Goal: Transaction & Acquisition: Book appointment/travel/reservation

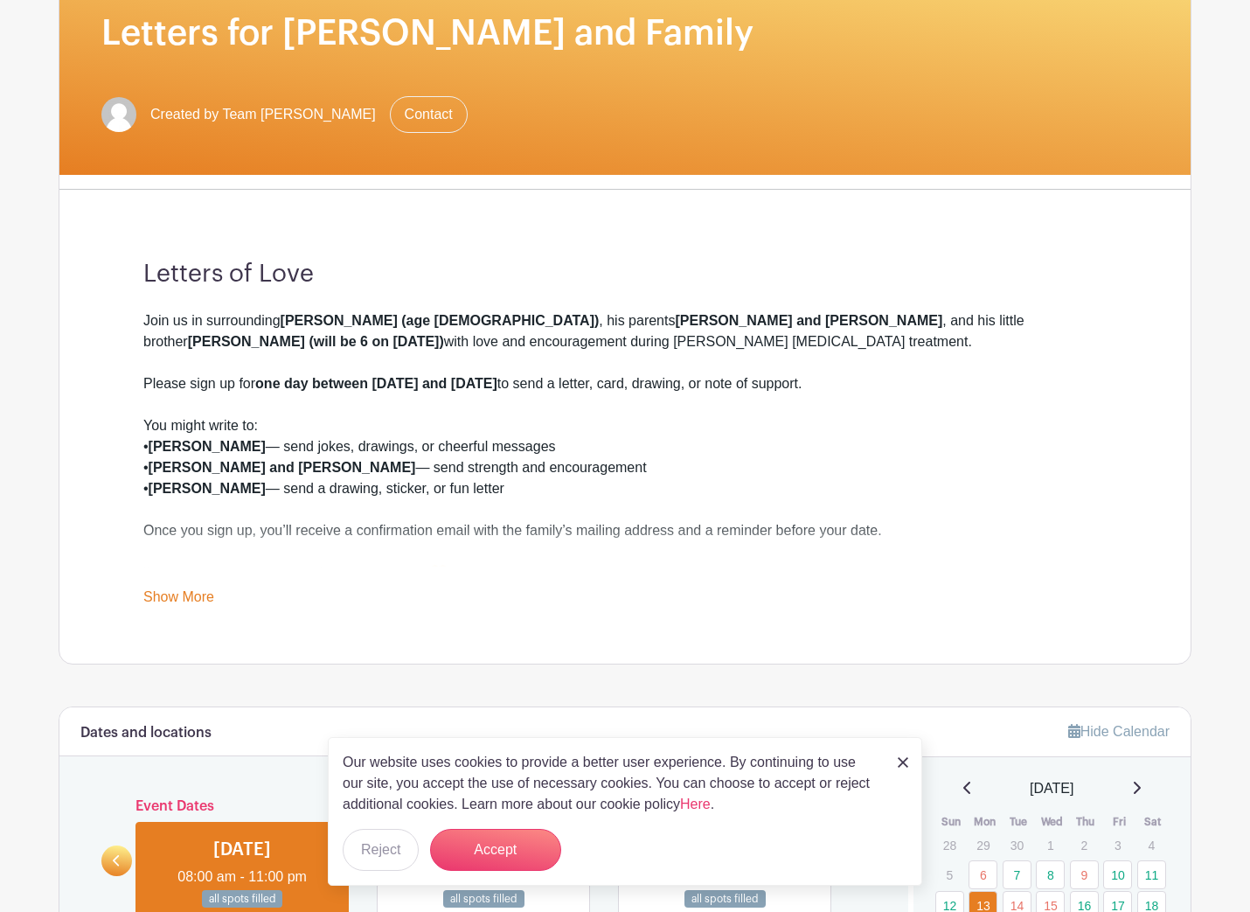
scroll to position [269, 0]
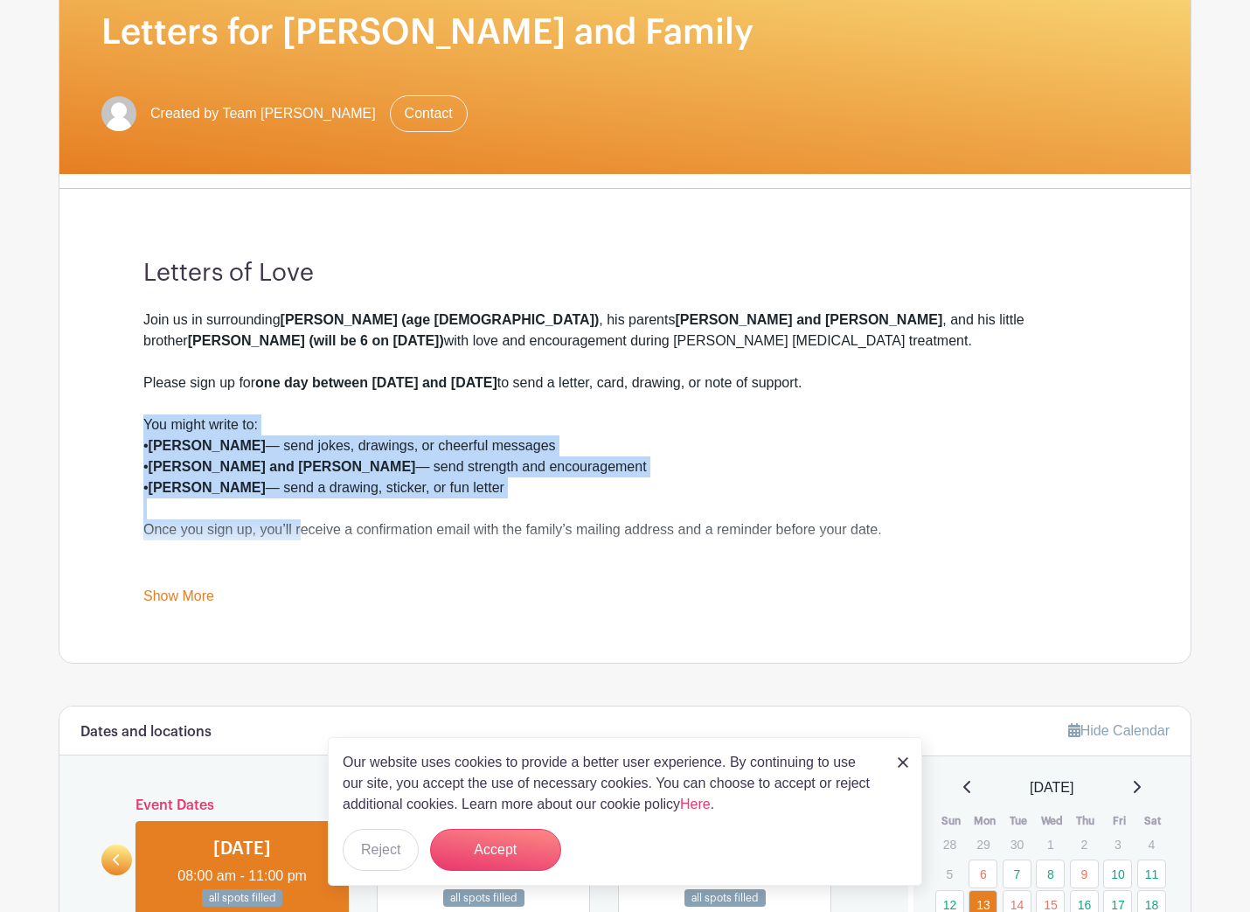
drag, startPoint x: 138, startPoint y: 423, endPoint x: 304, endPoint y: 512, distance: 188.5
click at [302, 516] on div "Letters of Love Join us in surrounding [PERSON_NAME] (age [DEMOGRAPHIC_DATA]) ,…" at bounding box center [624, 433] width 1047 height 460
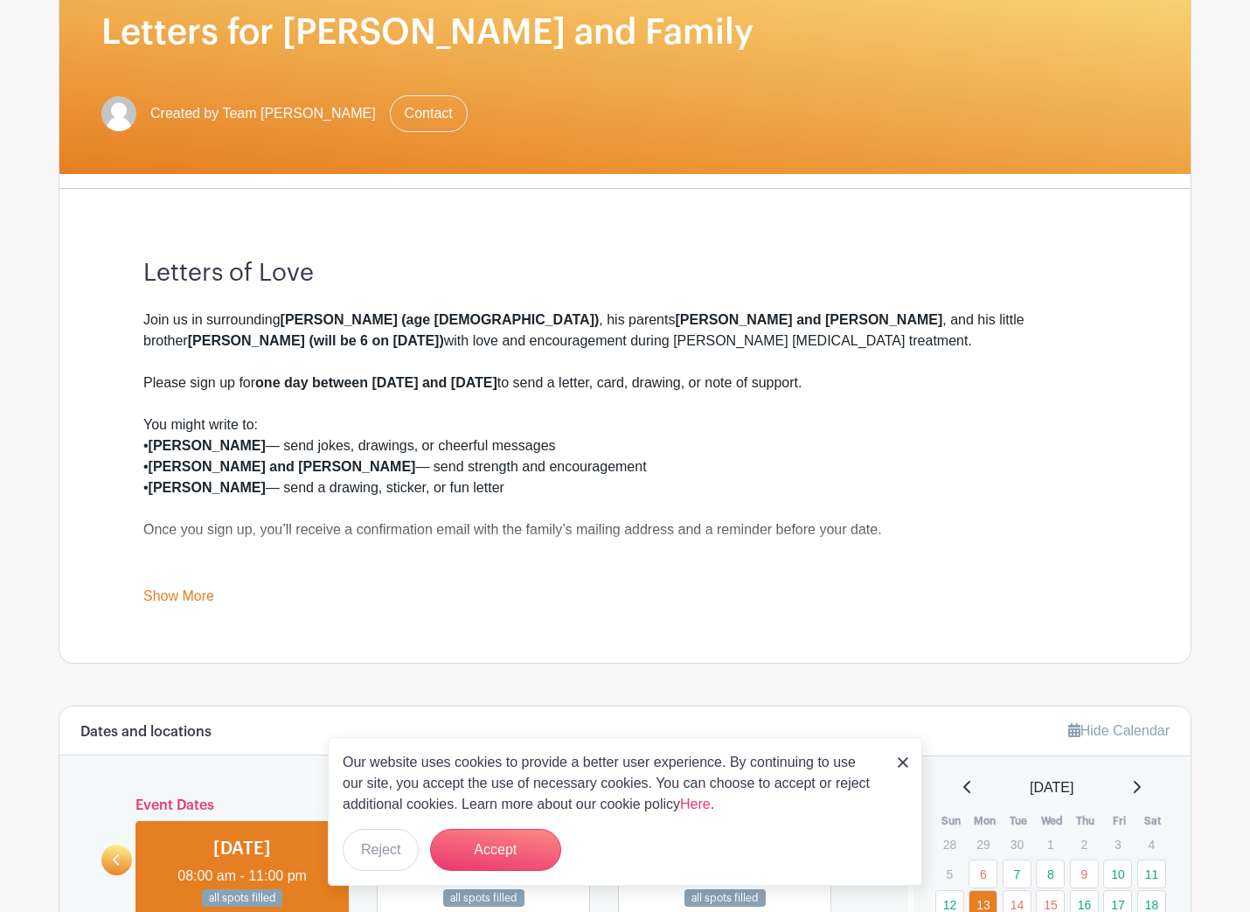
click at [128, 480] on div "Letters of Love Join us in surrounding [PERSON_NAME] (age [DEMOGRAPHIC_DATA]) ,…" at bounding box center [624, 433] width 1047 height 460
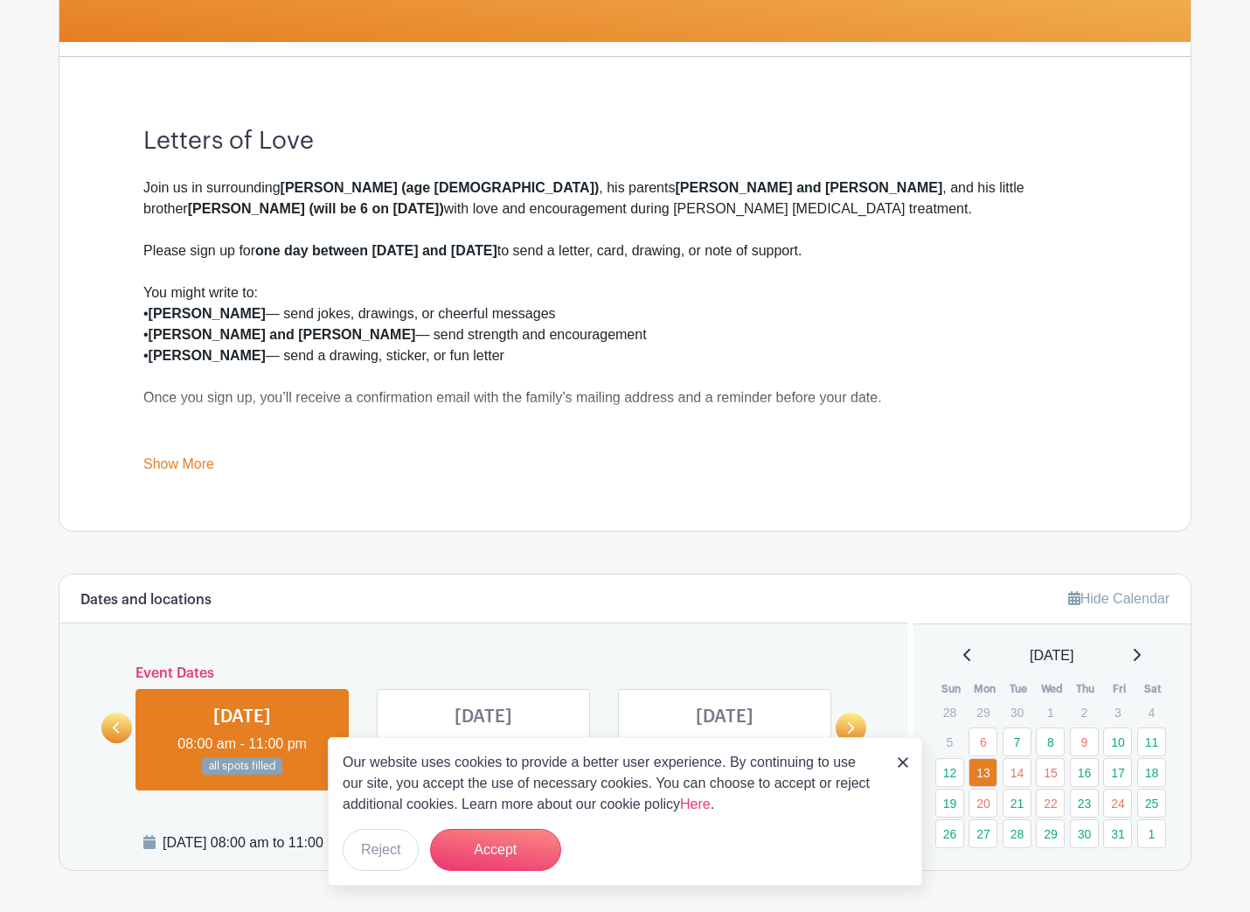
scroll to position [411, 0]
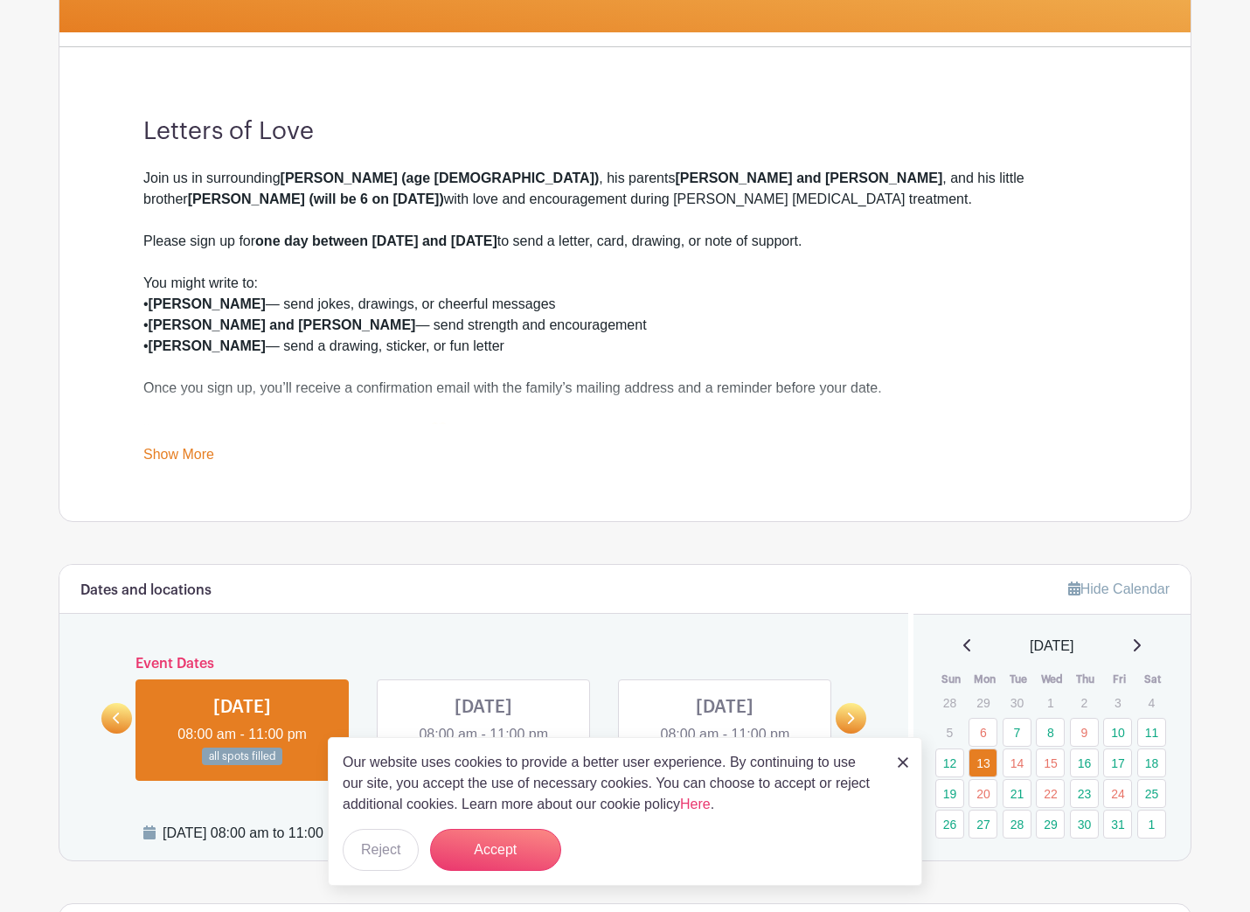
click at [164, 456] on link "Show More" at bounding box center [178, 458] width 71 height 22
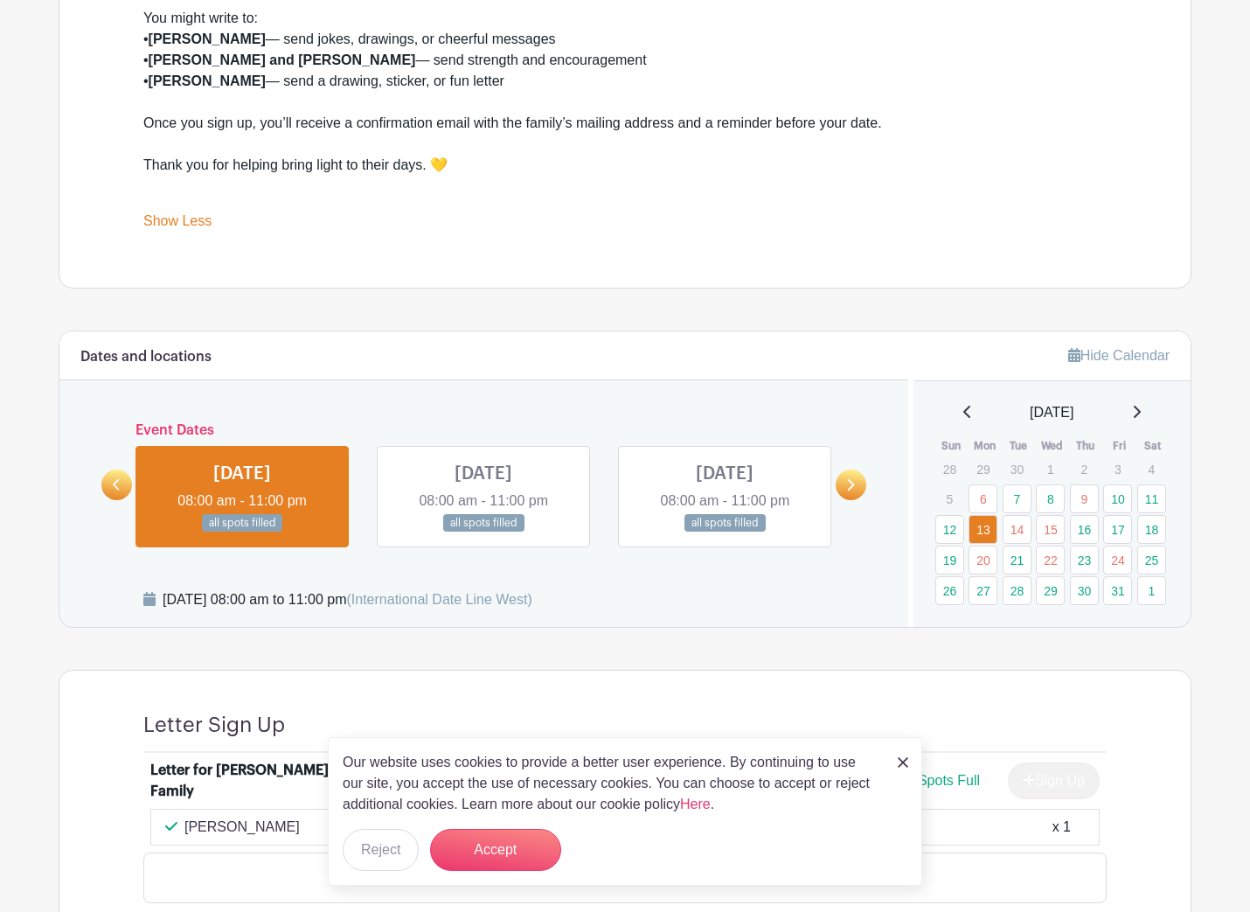
scroll to position [763, 0]
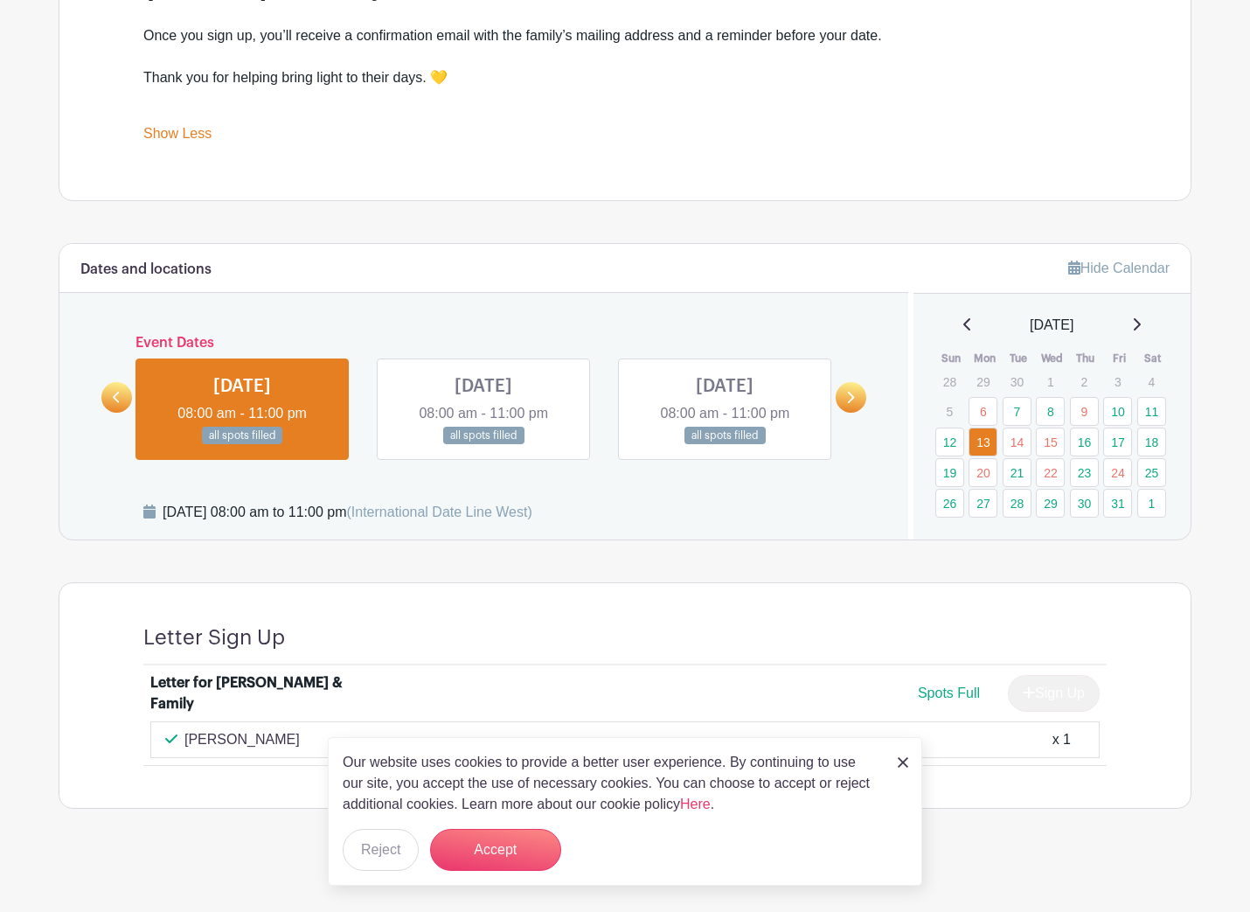
click at [896, 761] on div "Our website uses cookies to provide a better user experience. By continuing to …" at bounding box center [625, 811] width 594 height 149
click at [902, 765] on img at bounding box center [903, 762] width 10 height 10
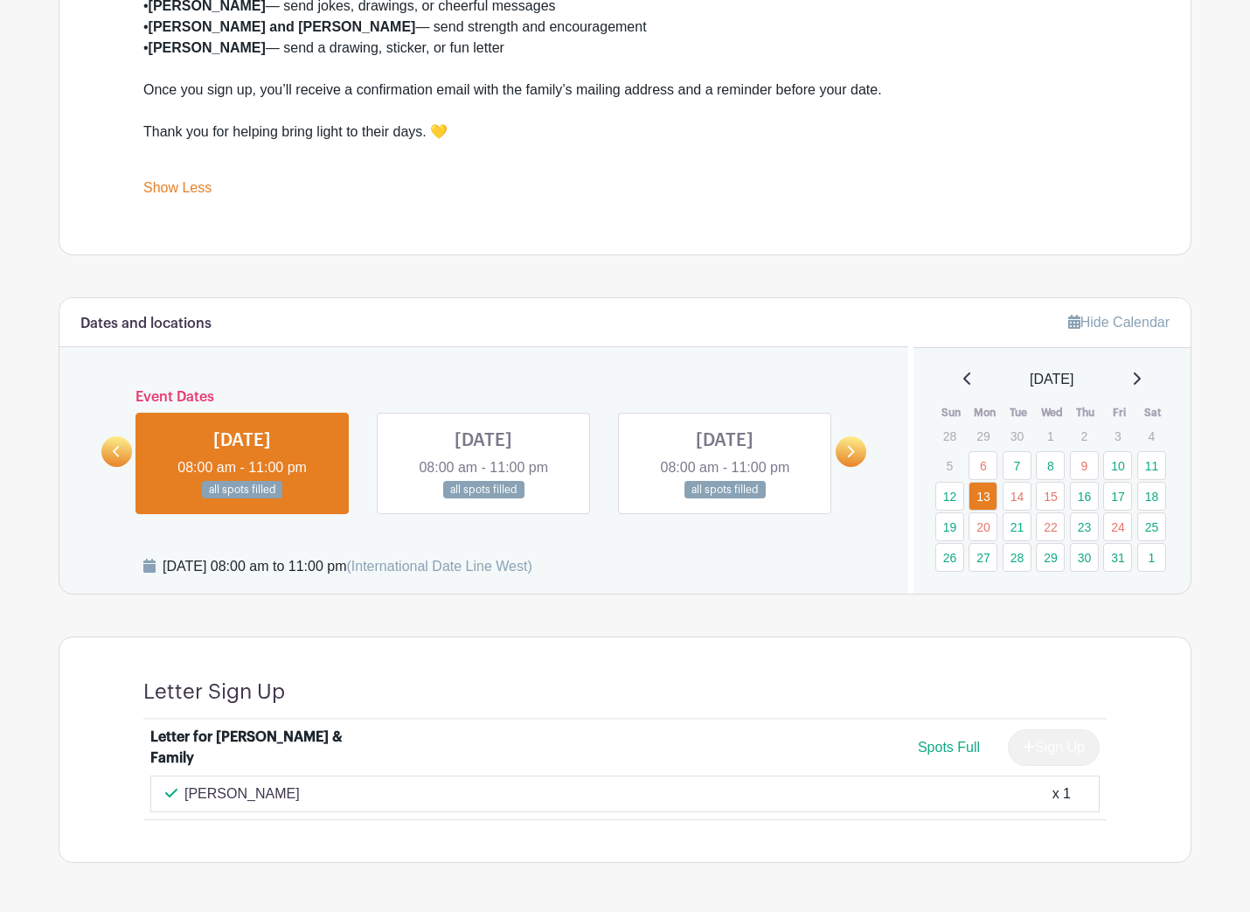
scroll to position [650, 0]
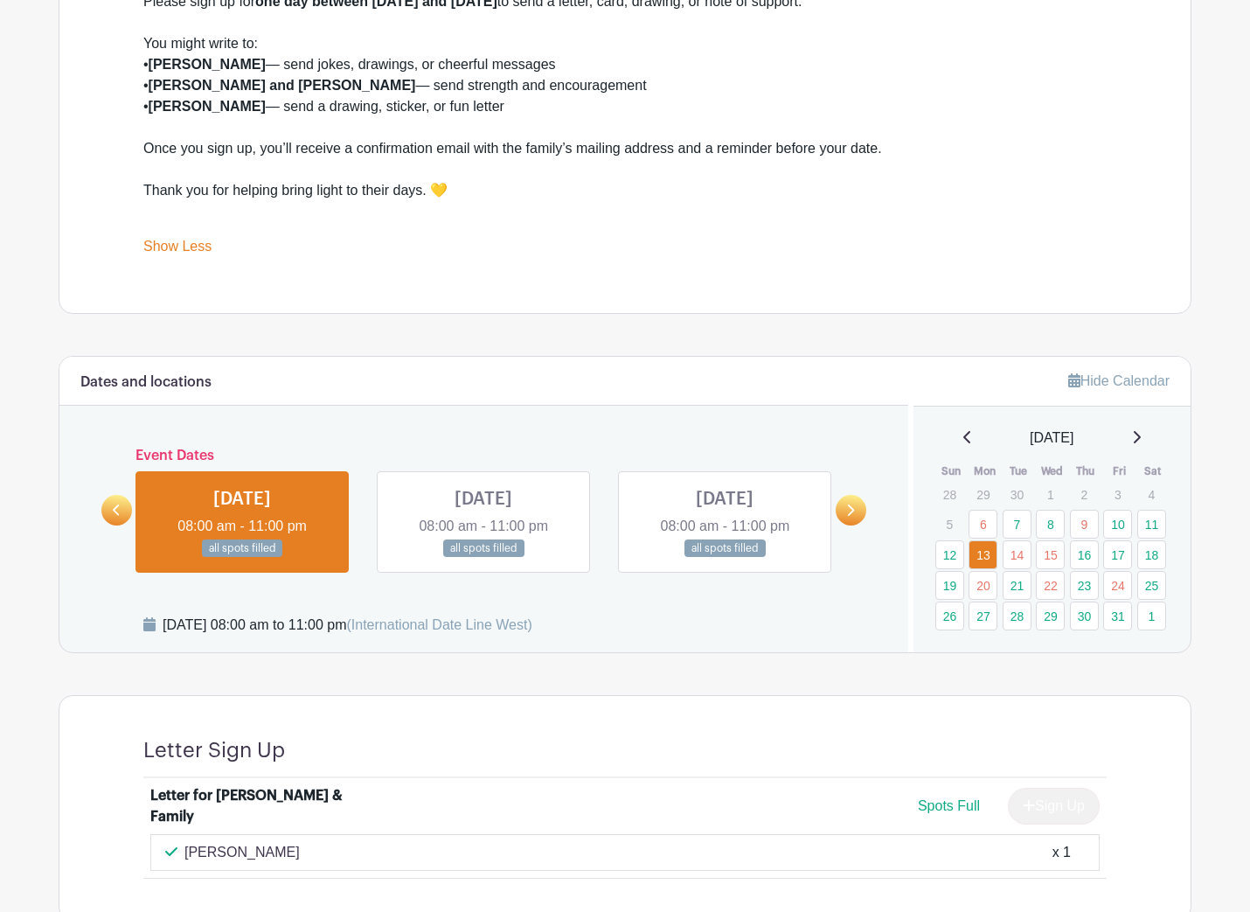
click at [483, 558] on link at bounding box center [483, 558] width 0 height 0
click at [725, 558] on link at bounding box center [725, 558] width 0 height 0
click at [1018, 556] on link "14" at bounding box center [1016, 554] width 29 height 29
click at [1060, 556] on link "15" at bounding box center [1050, 554] width 29 height 29
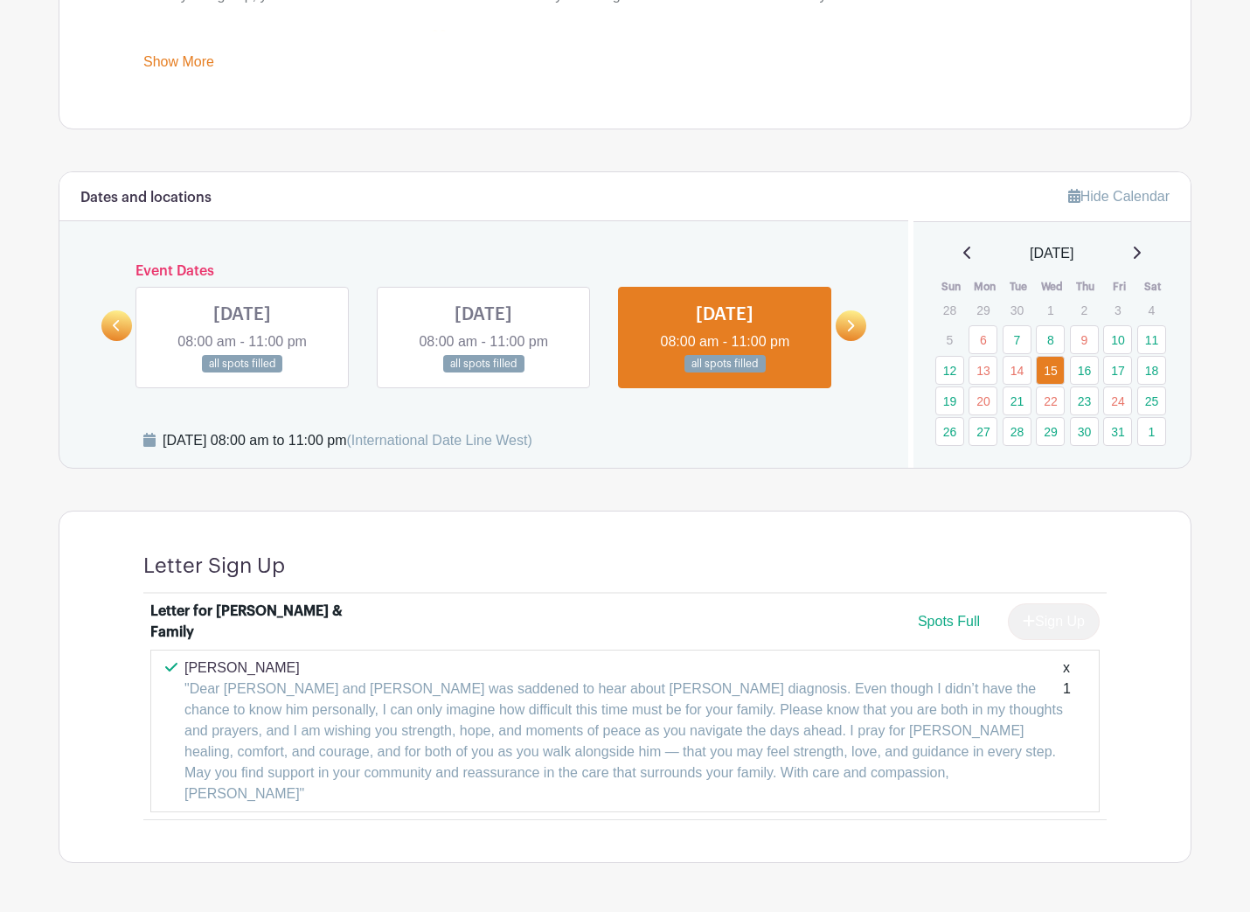
scroll to position [836, 0]
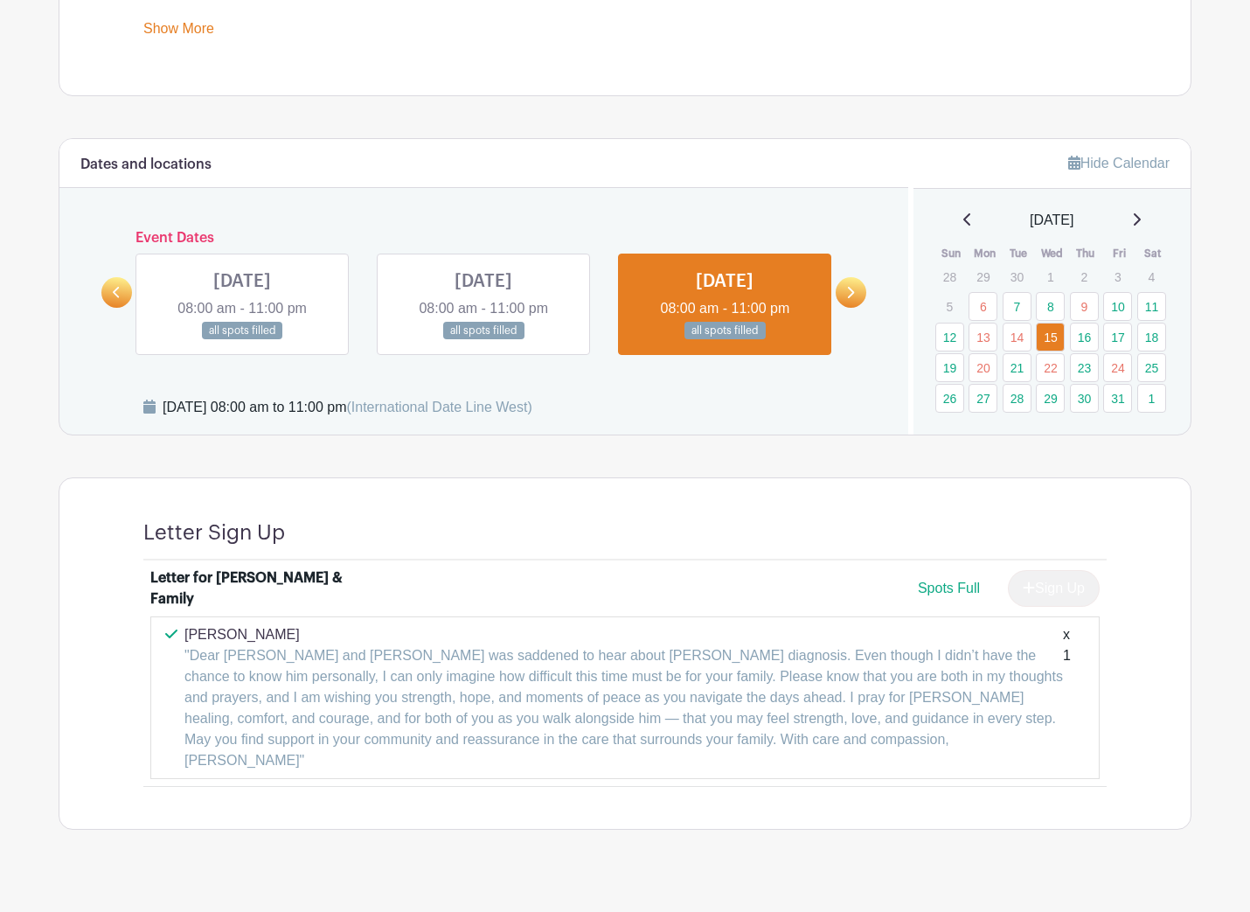
click at [724, 692] on p ""Dear [PERSON_NAME] and [PERSON_NAME] was saddened to hear about [PERSON_NAME] …" at bounding box center [623, 708] width 878 height 126
click at [1019, 340] on link "14" at bounding box center [1016, 337] width 29 height 29
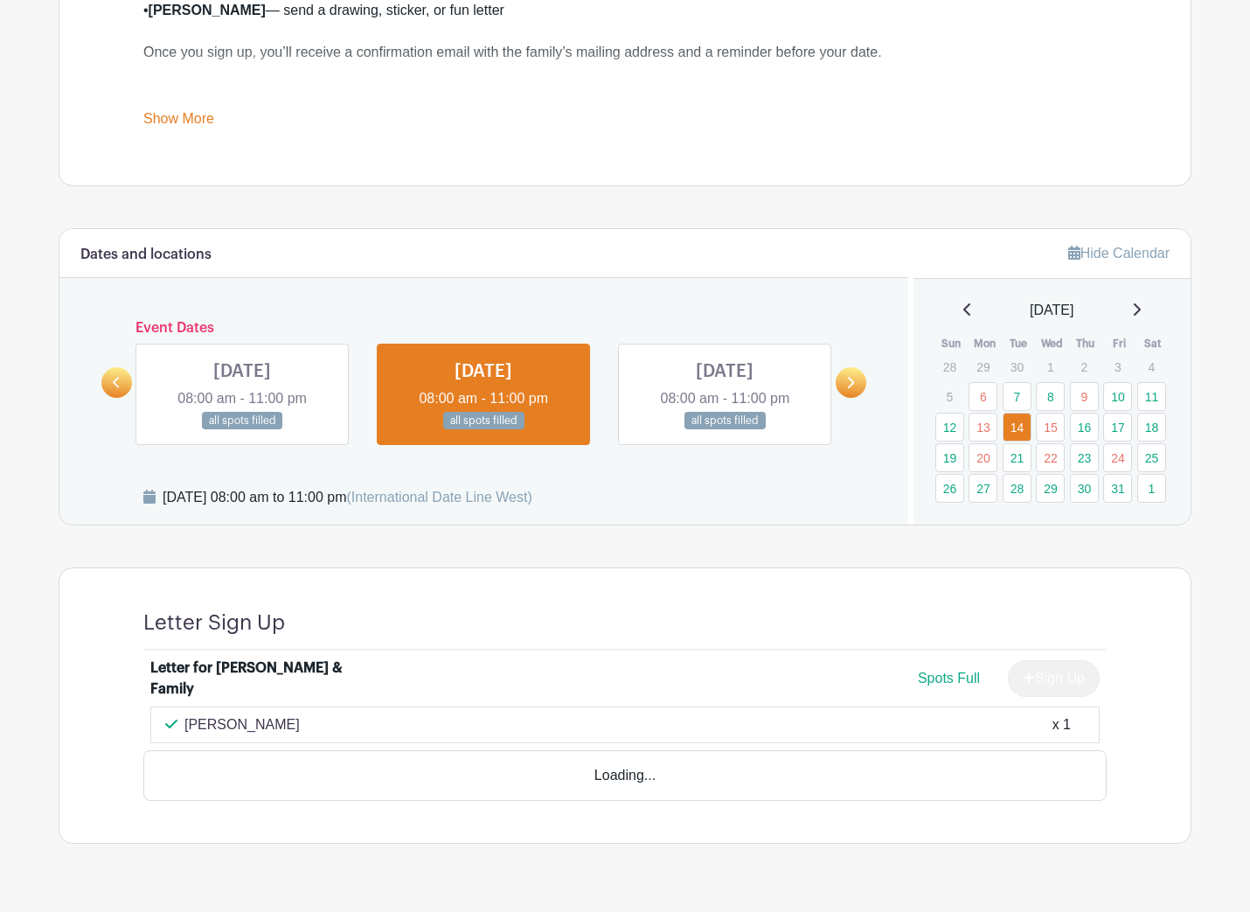
scroll to position [732, 0]
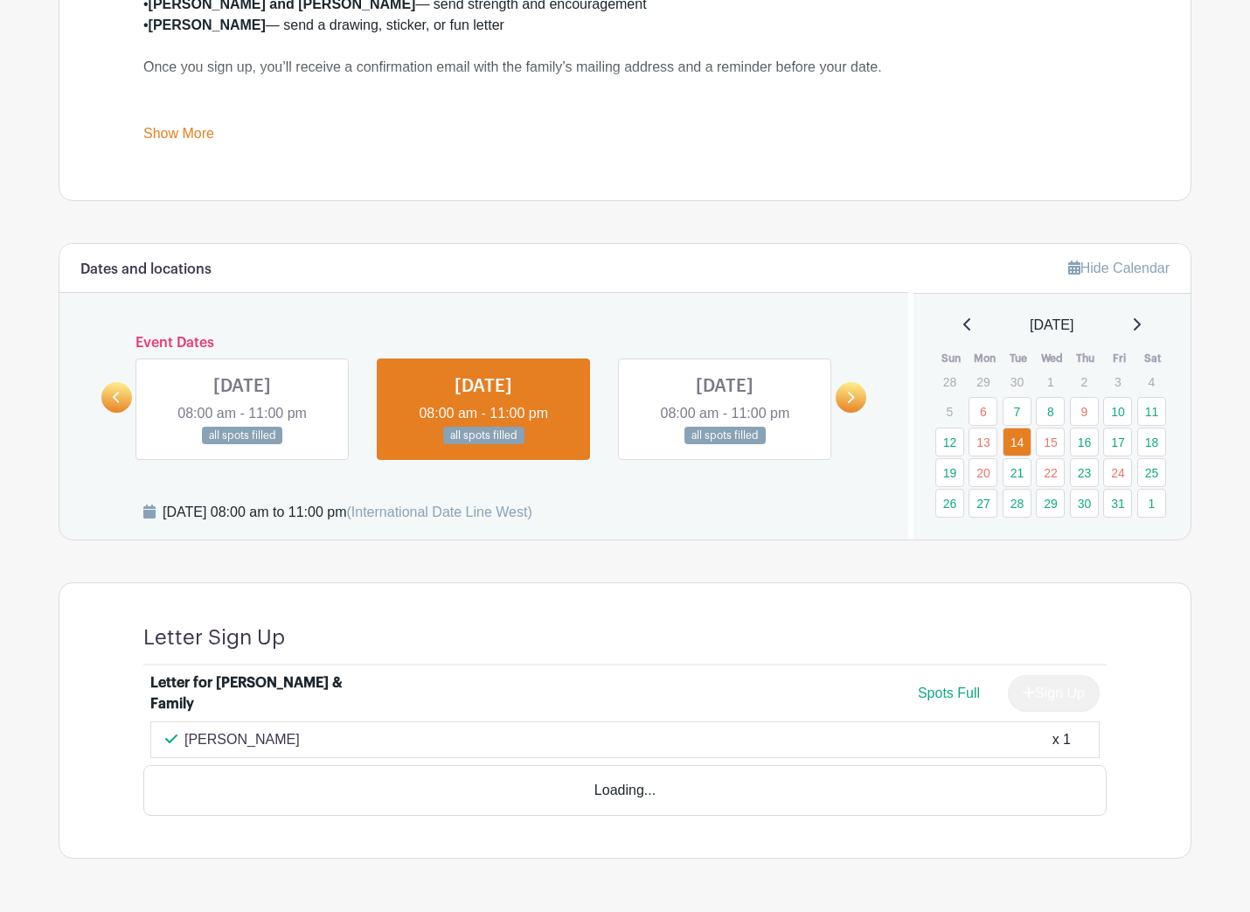
click at [985, 332] on div "[DATE]" at bounding box center [1052, 325] width 236 height 21
click at [986, 442] on link "13" at bounding box center [982, 441] width 29 height 29
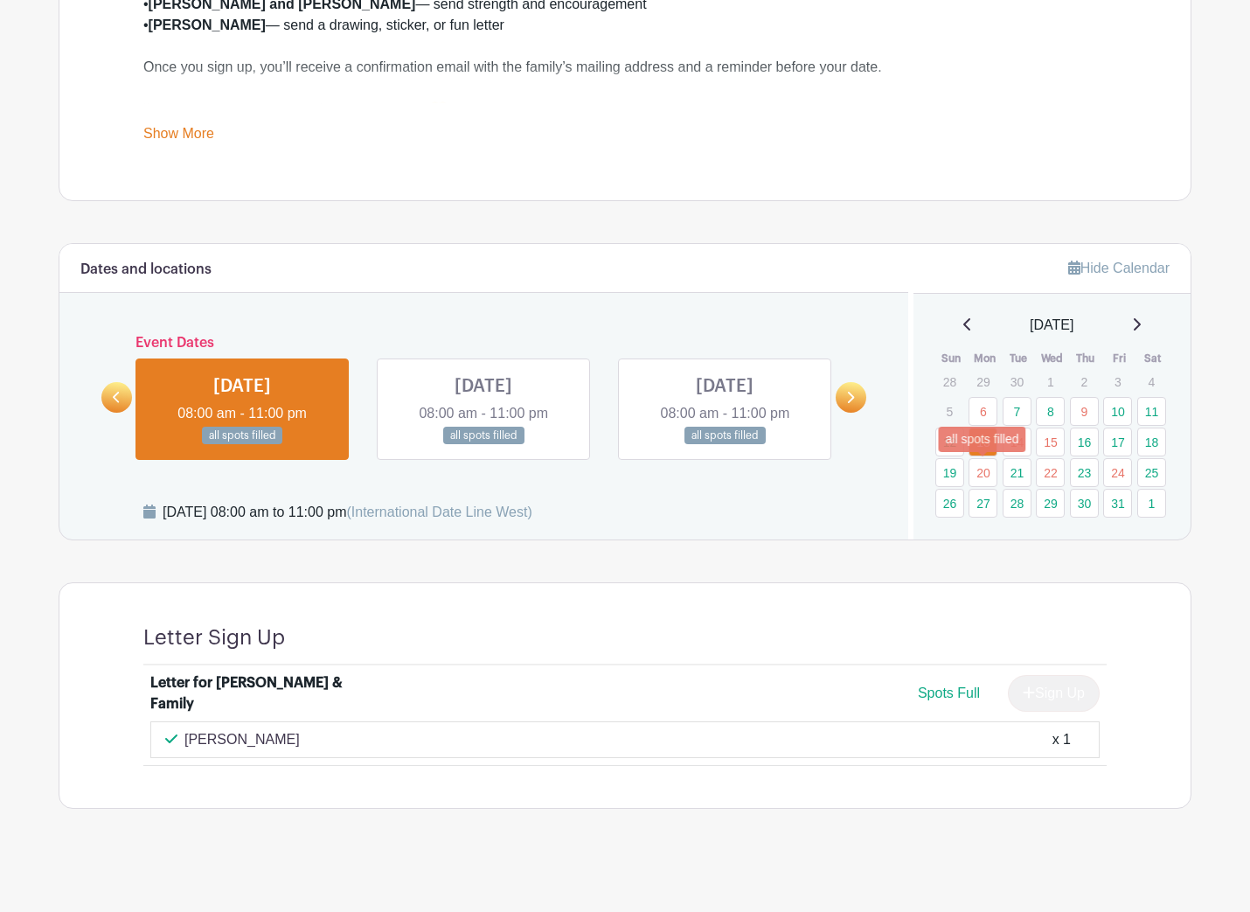
click at [985, 469] on link "20" at bounding box center [982, 472] width 29 height 29
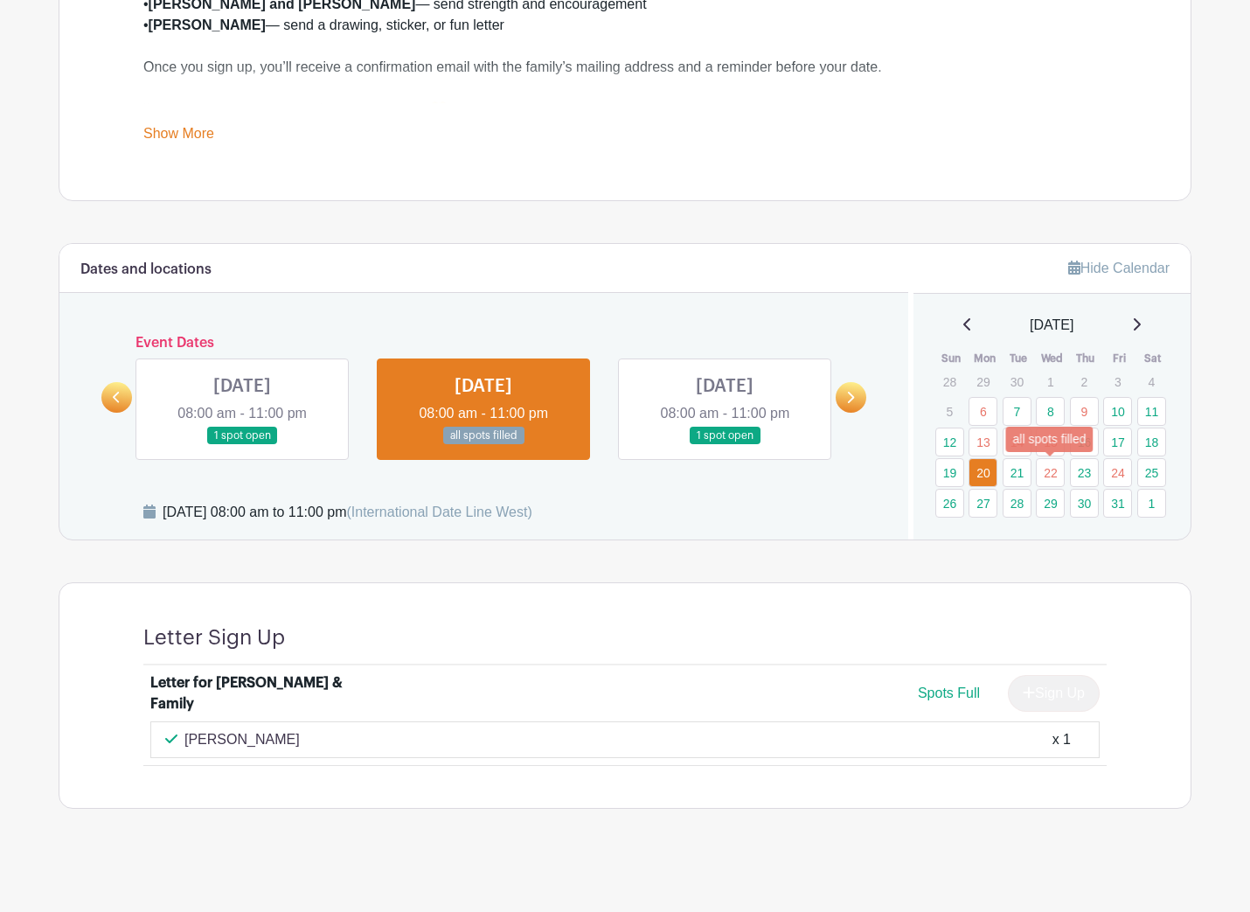
click at [1052, 474] on link "22" at bounding box center [1050, 472] width 29 height 29
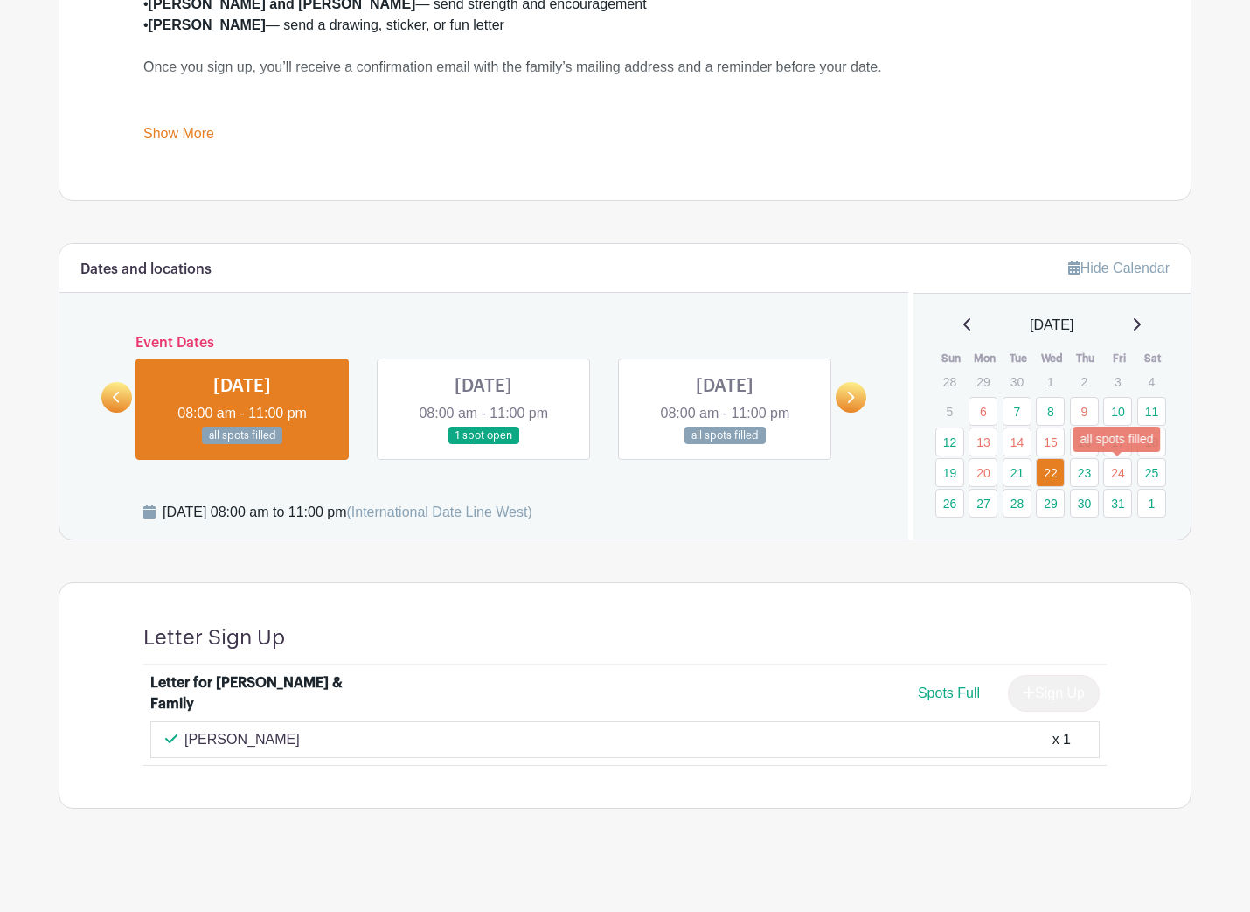
click at [1114, 476] on link "24" at bounding box center [1117, 472] width 29 height 29
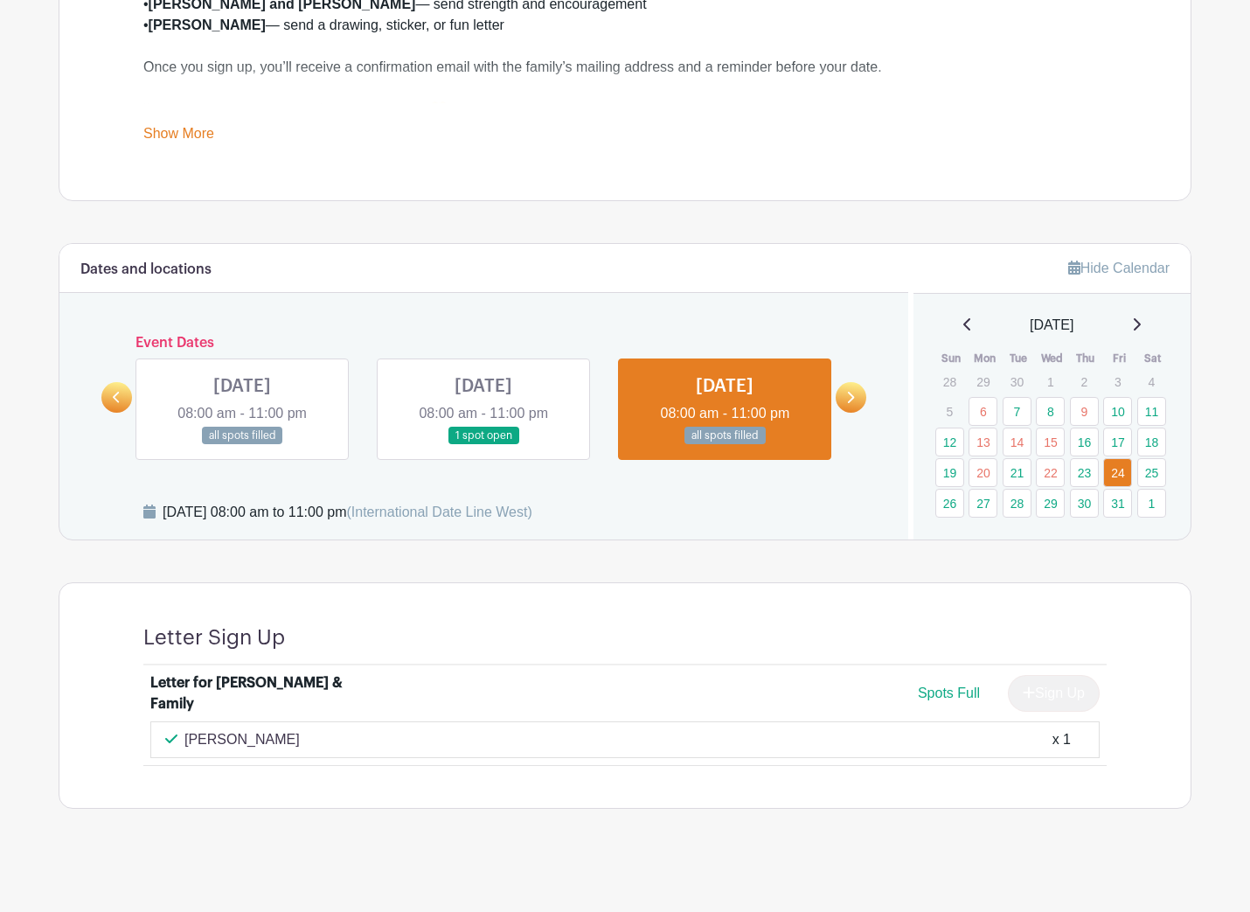
click at [1134, 325] on div "[DATE]" at bounding box center [1052, 325] width 236 height 21
click at [1141, 322] on icon at bounding box center [1136, 324] width 9 height 14
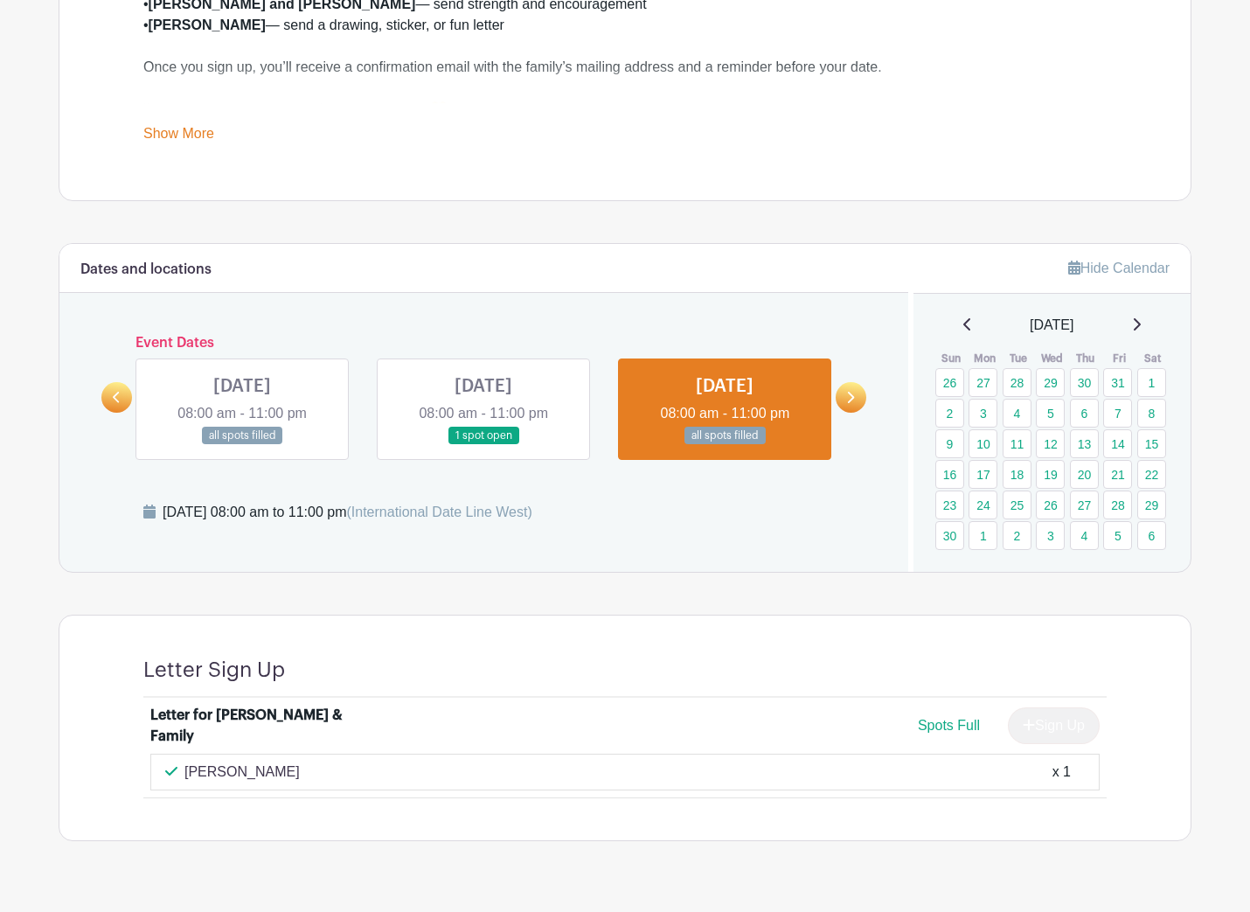
click at [1141, 324] on icon at bounding box center [1136, 324] width 9 height 14
